Goal: Transaction & Acquisition: Purchase product/service

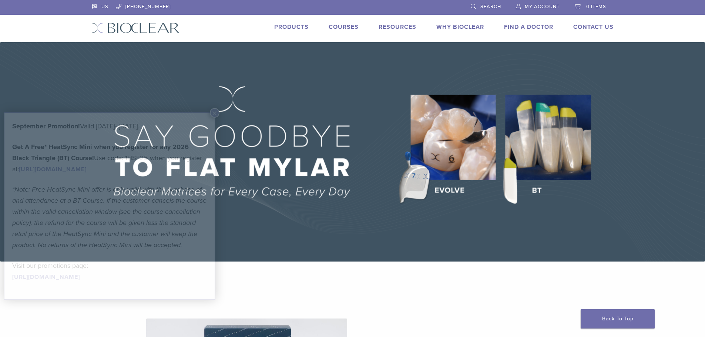
click at [296, 28] on link "Products" at bounding box center [291, 26] width 34 height 7
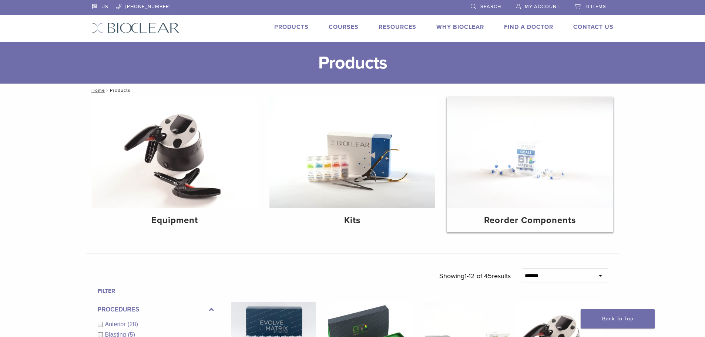
click at [510, 203] on img at bounding box center [530, 152] width 166 height 111
click at [368, 172] on img at bounding box center [352, 152] width 166 height 111
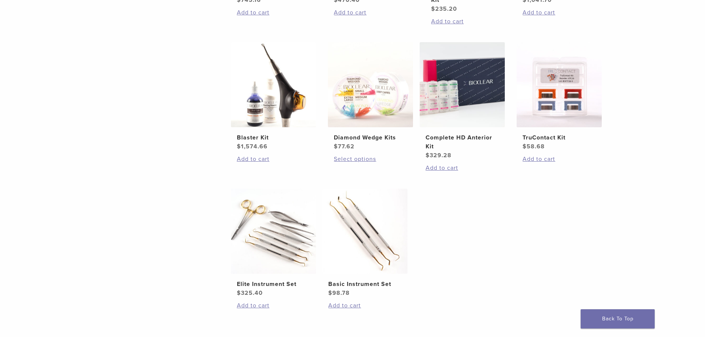
scroll to position [176, 0]
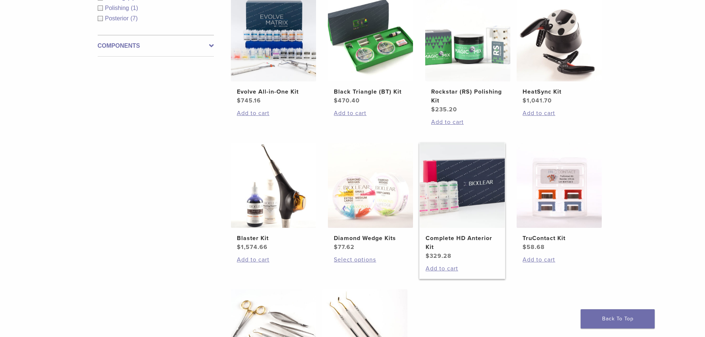
click at [453, 189] on img at bounding box center [461, 185] width 85 height 85
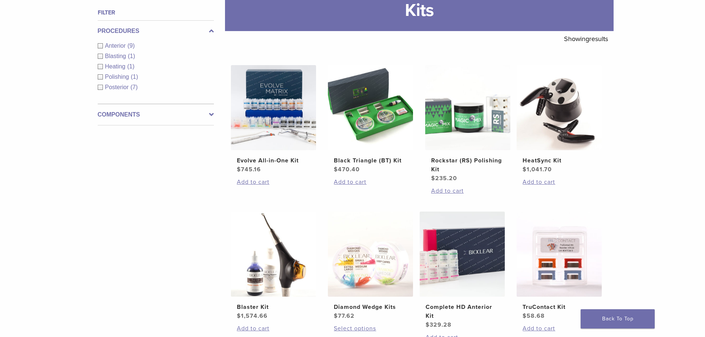
scroll to position [0, 0]
